Goal: Task Accomplishment & Management: Complete application form

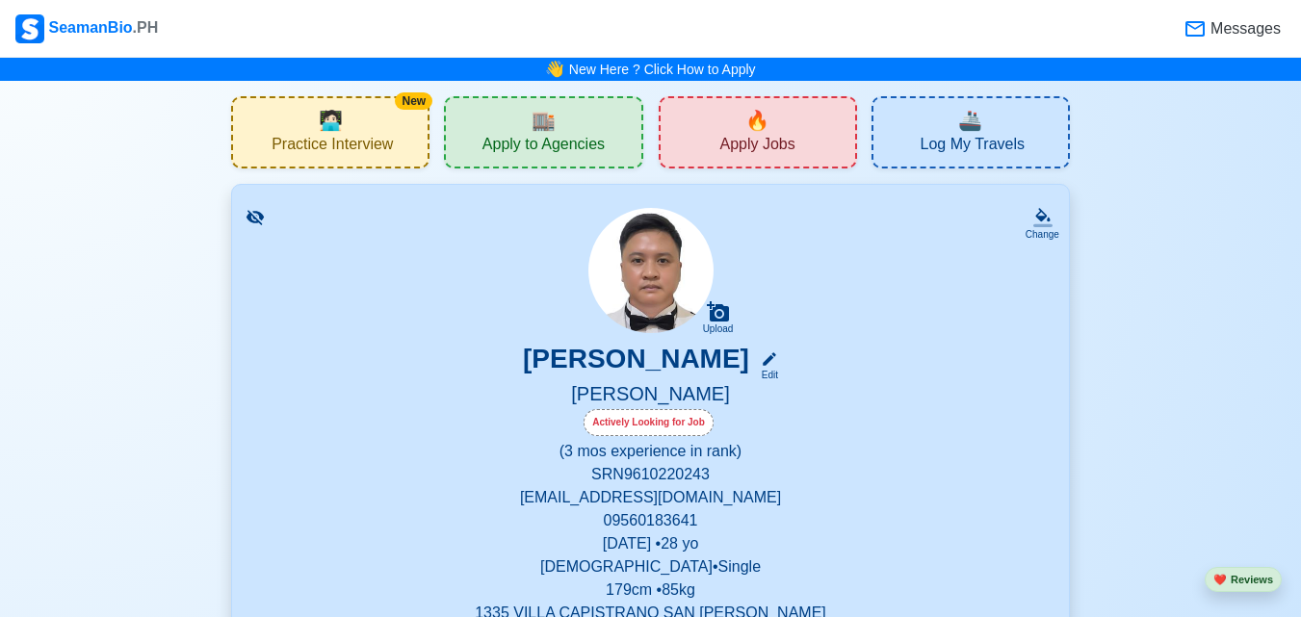
click at [747, 151] on span "Apply Jobs" at bounding box center [756, 147] width 75 height 24
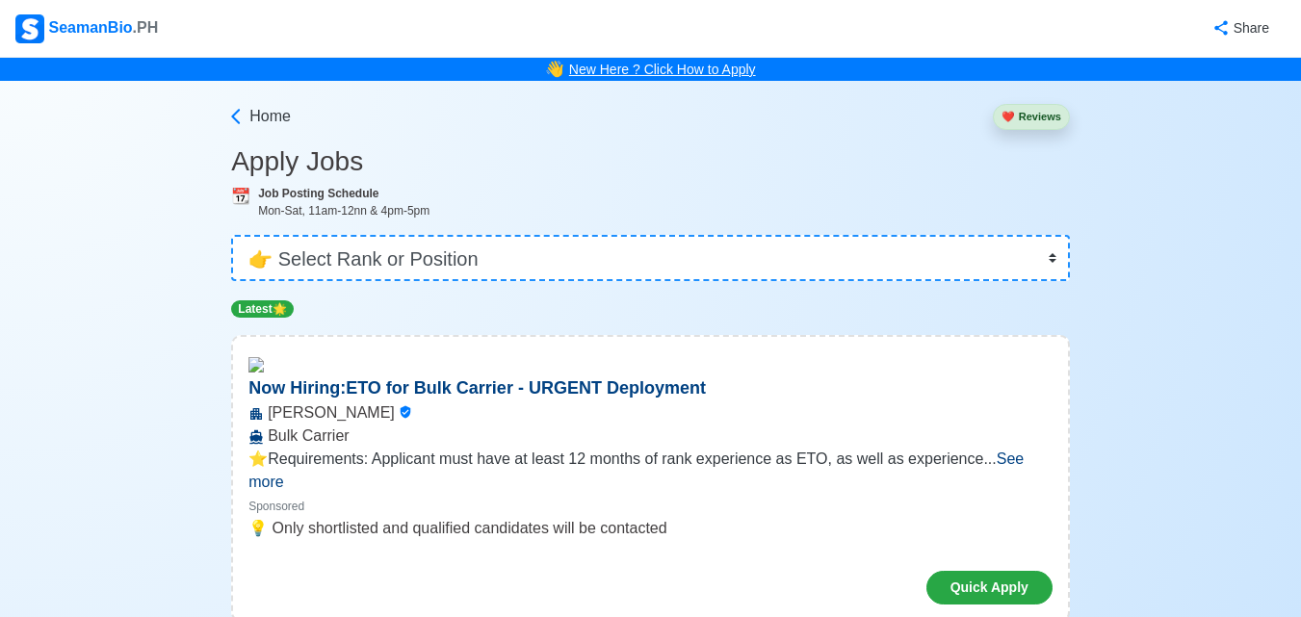
click at [661, 74] on link "New Here ? Click How to Apply" at bounding box center [662, 69] width 187 height 15
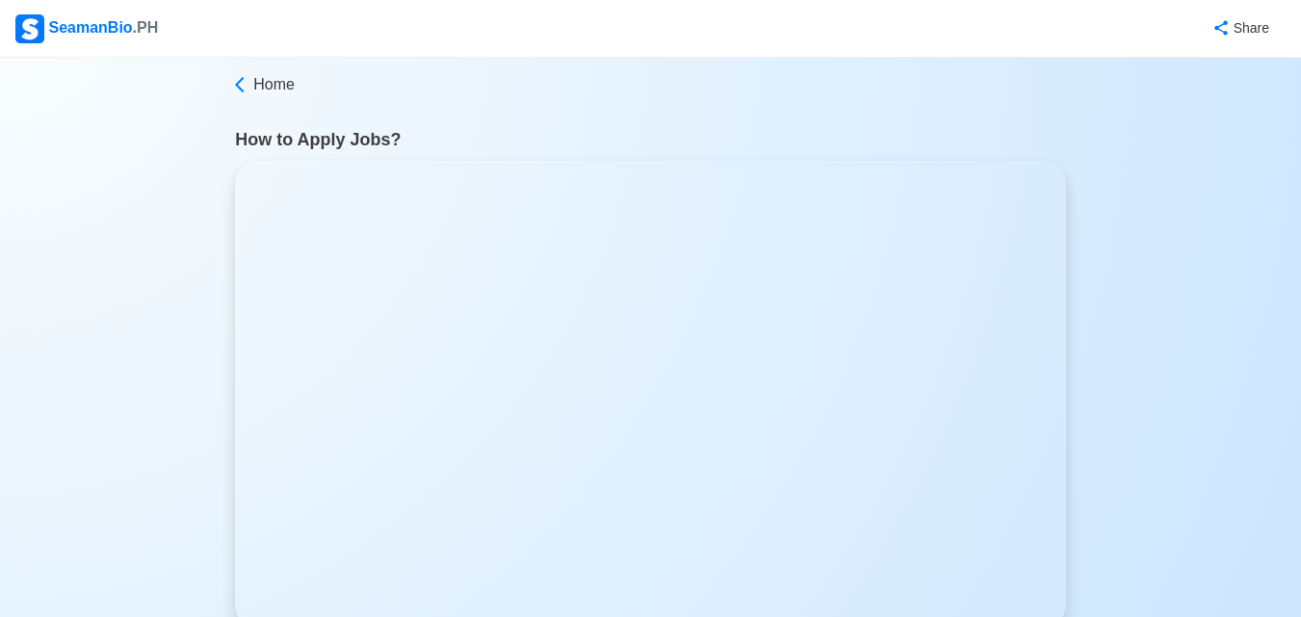
click at [89, 29] on div "SeamanBio .PH" at bounding box center [86, 28] width 143 height 29
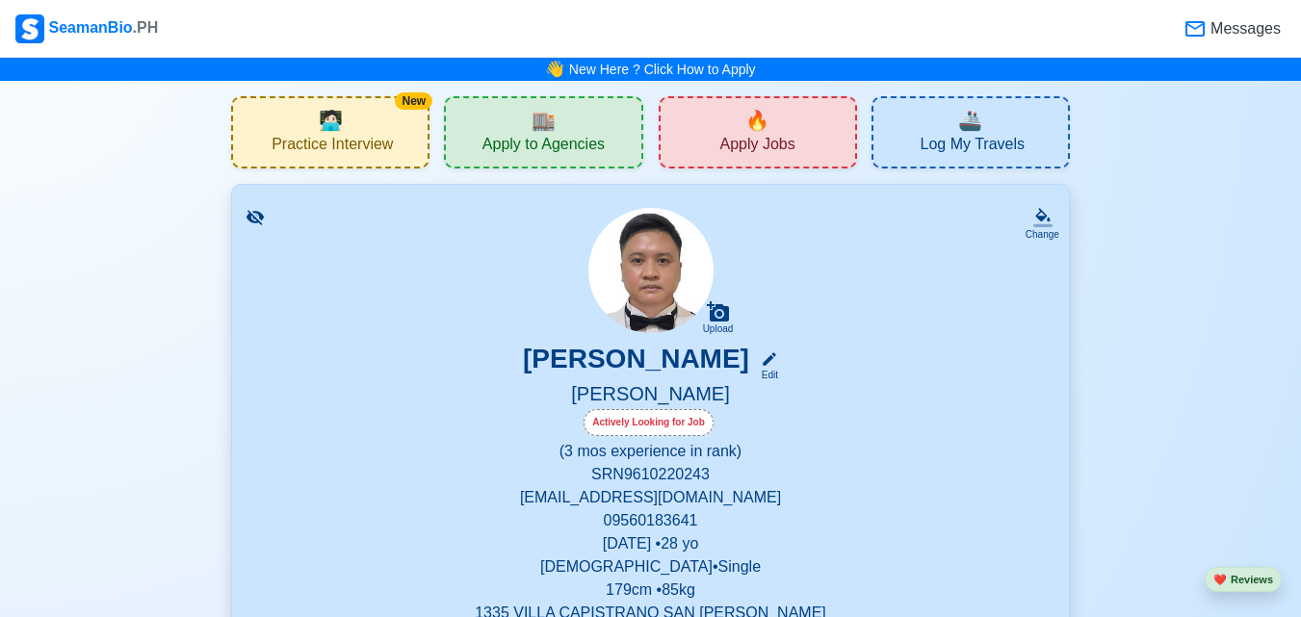
click at [499, 118] on div "🏬 Apply to Agencies" at bounding box center [543, 132] width 198 height 72
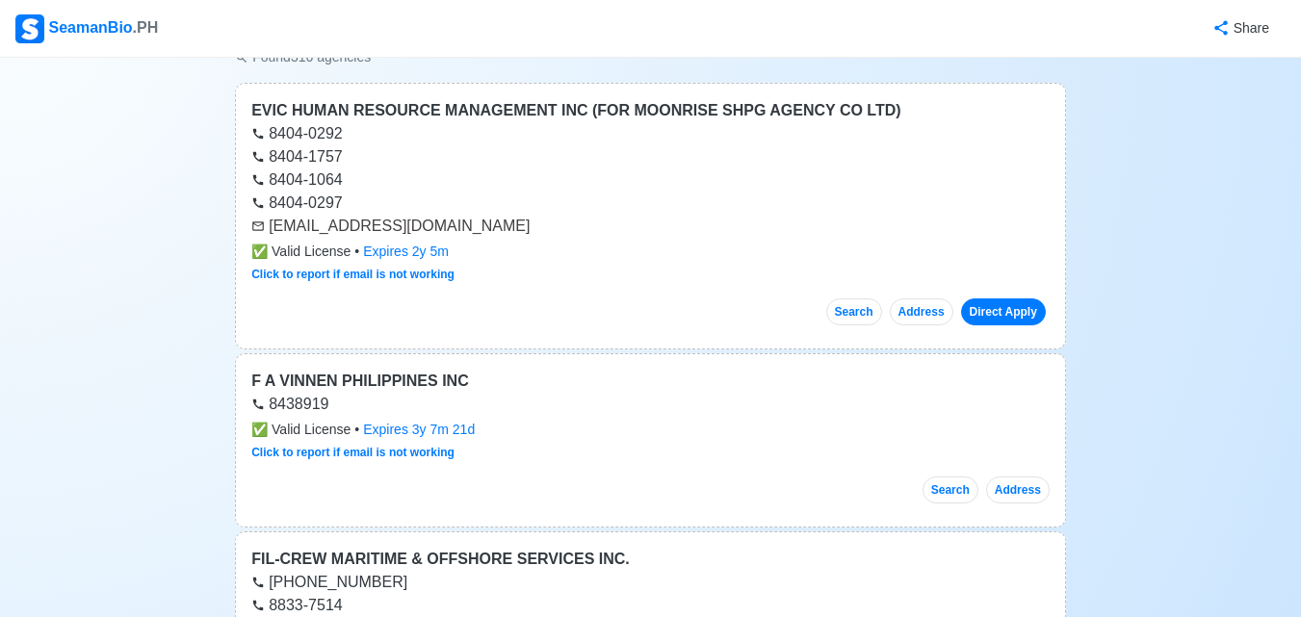
scroll to position [96, 0]
